Goal: Information Seeking & Learning: Learn about a topic

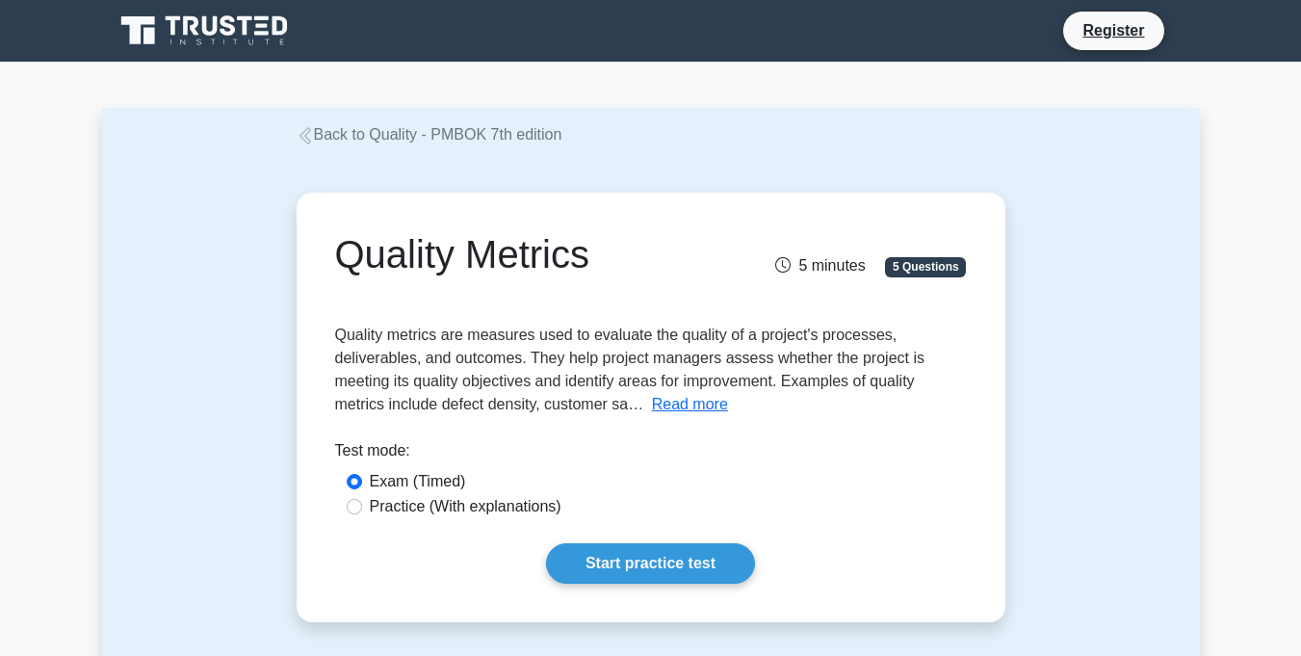
click at [429, 133] on link "Back to Quality - PMBOK 7th edition" at bounding box center [430, 134] width 266 height 16
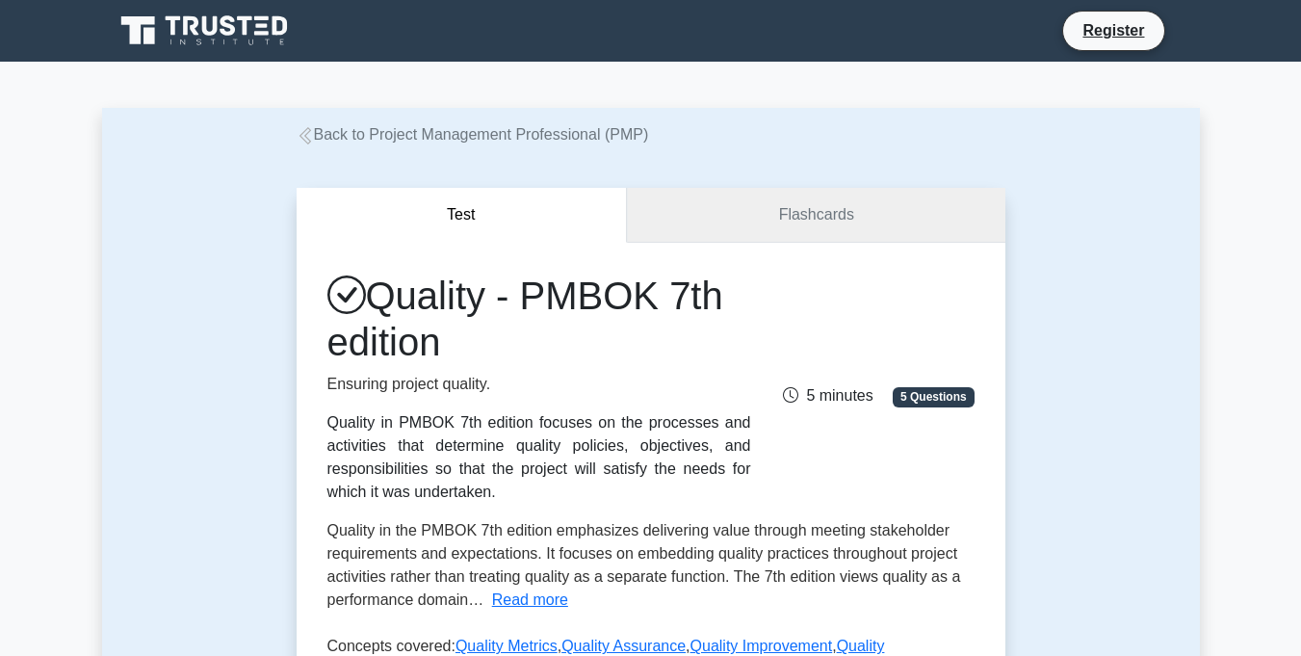
click at [845, 221] on link "Flashcards" at bounding box center [816, 215] width 378 height 55
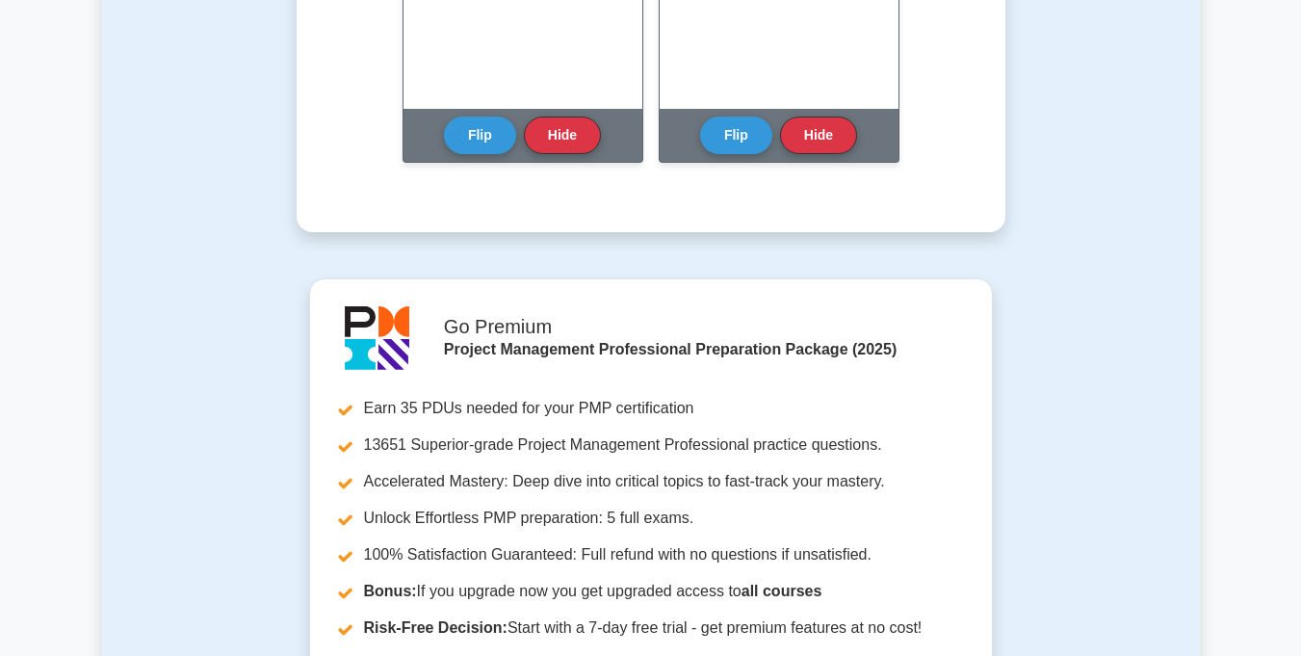
scroll to position [1541, 0]
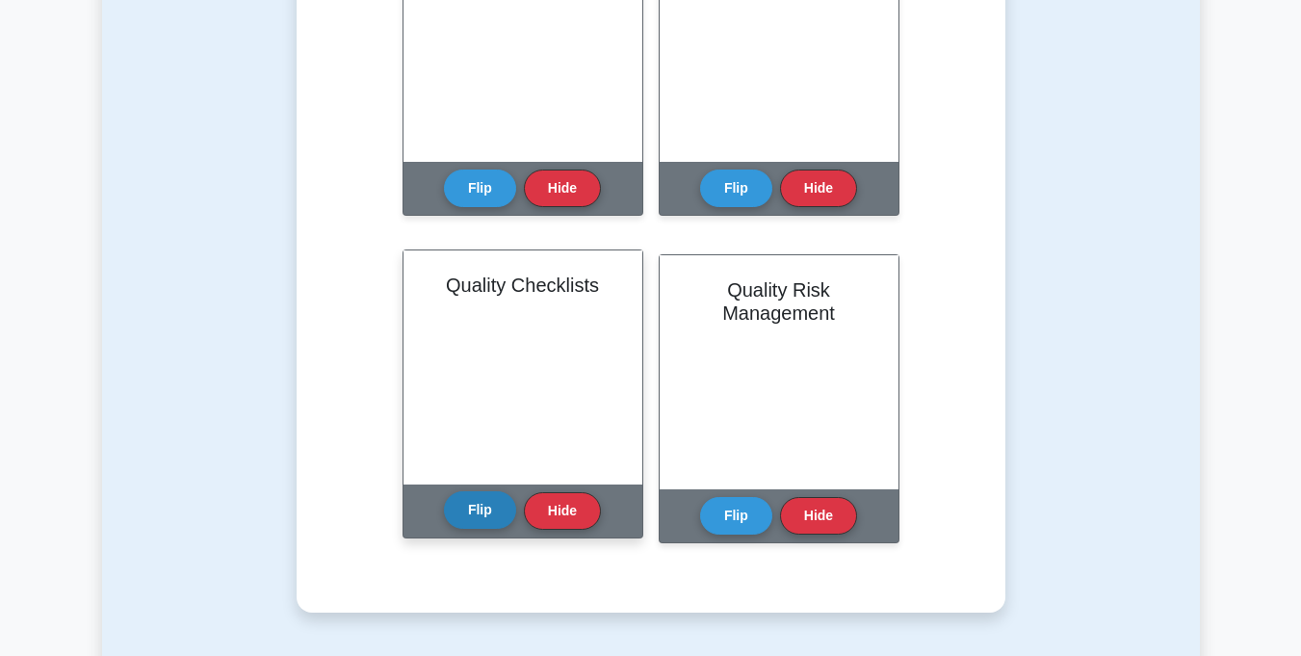
click at [477, 502] on button "Flip" at bounding box center [480, 510] width 72 height 38
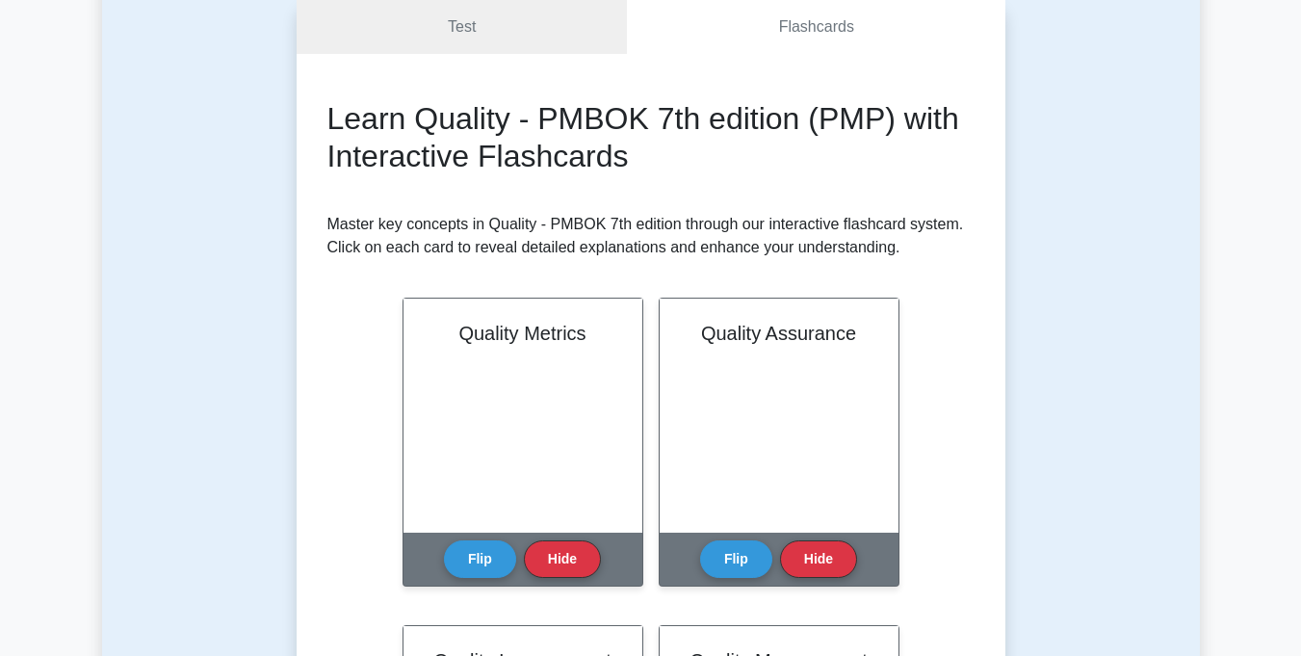
scroll to position [0, 0]
